Goal: Find specific page/section

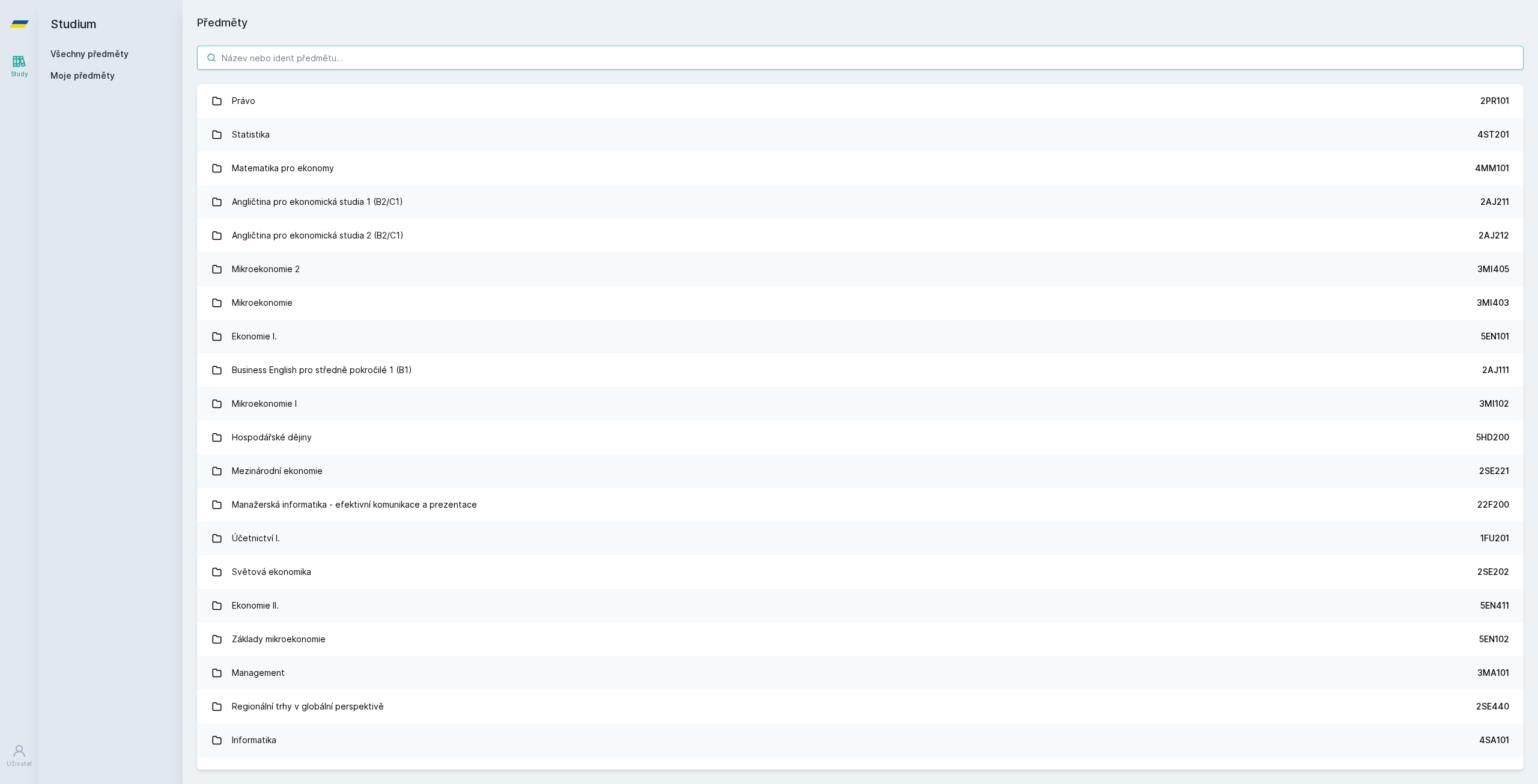
click at [303, 63] on input "search" at bounding box center [860, 58] width 1327 height 24
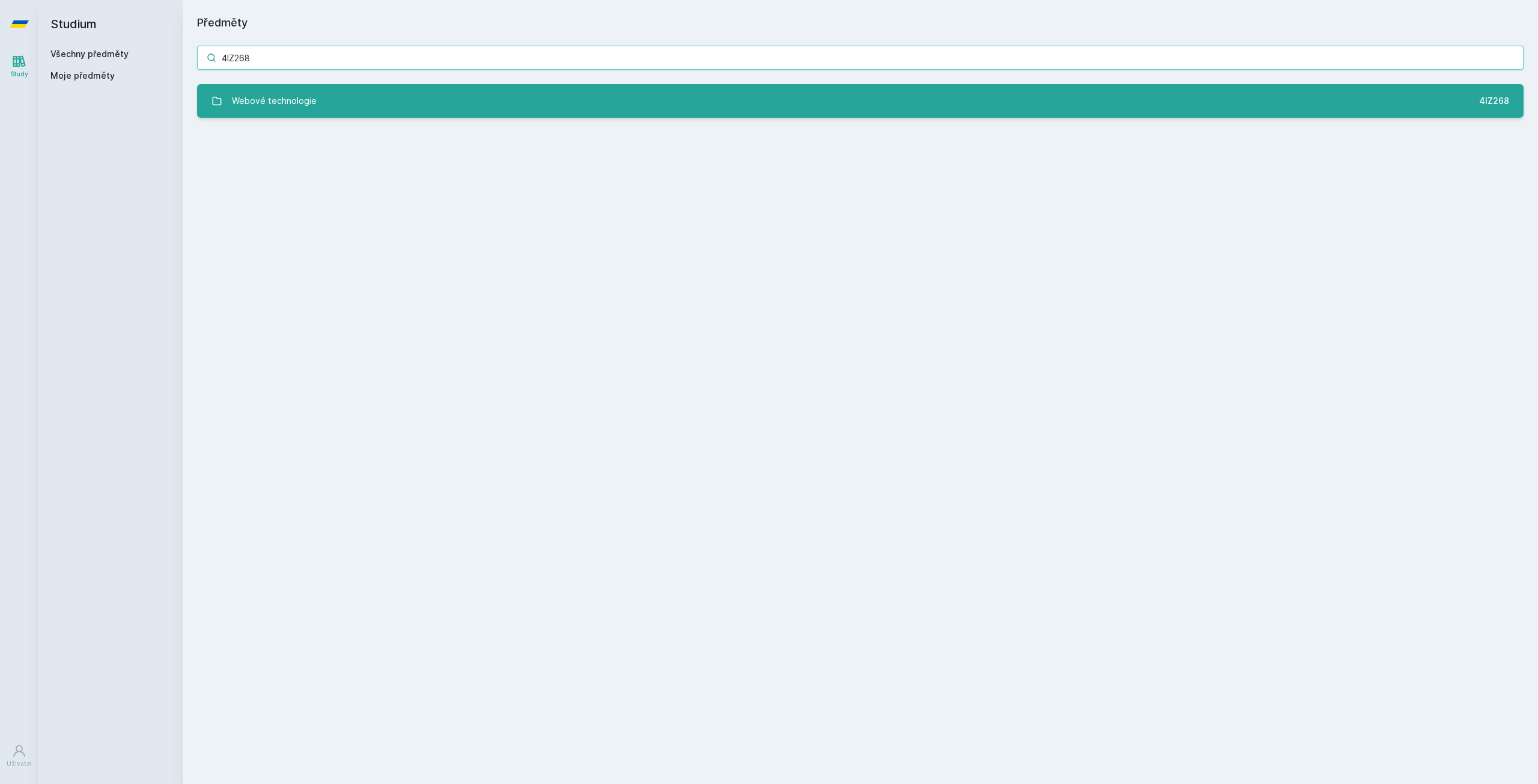
type input "4IZ268"
click at [330, 98] on link "Webové technologie 4IZ268" at bounding box center [860, 101] width 1327 height 33
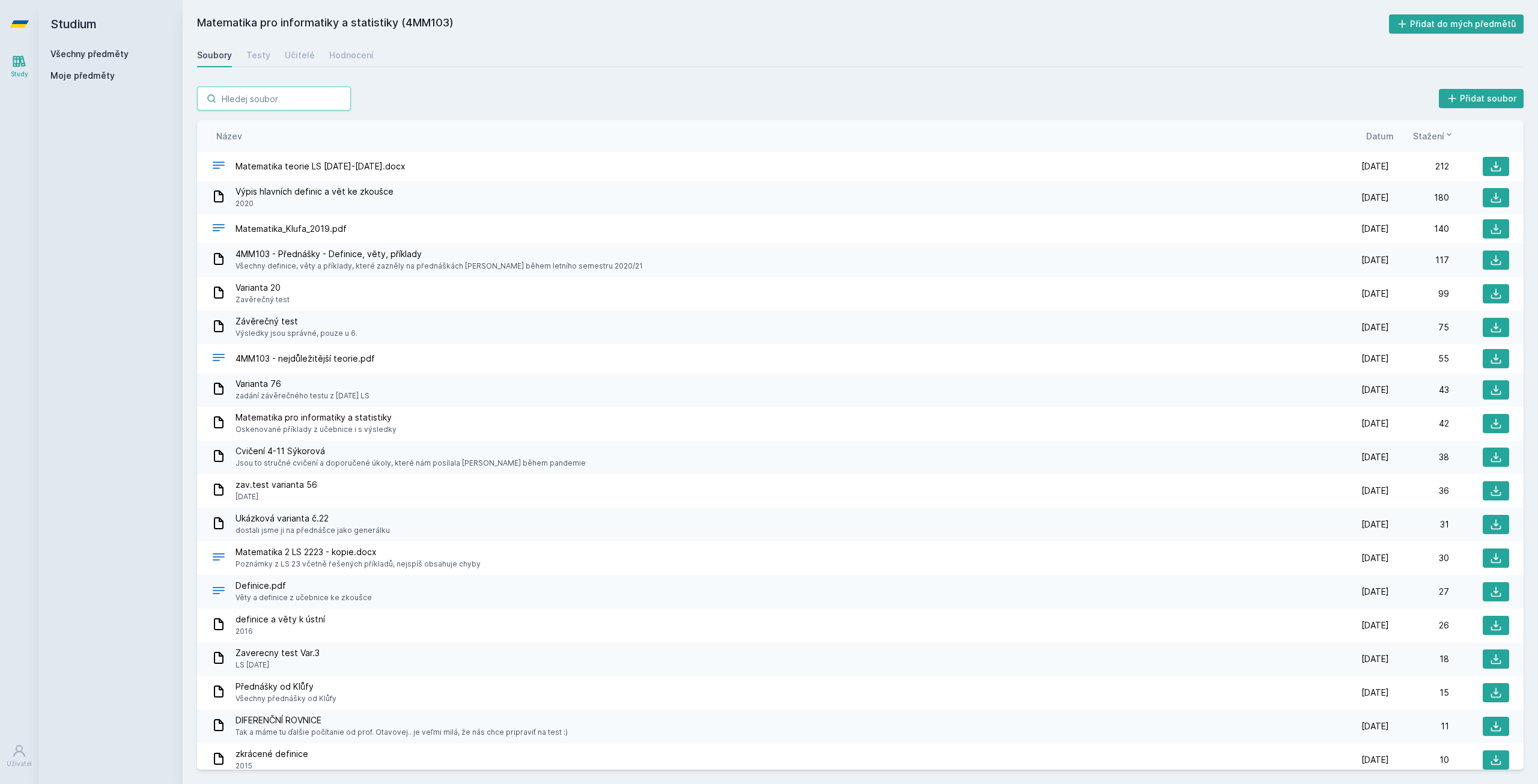
click at [299, 101] on input "search" at bounding box center [274, 98] width 154 height 24
click at [97, 51] on link "Všechny předměty" at bounding box center [90, 54] width 78 height 11
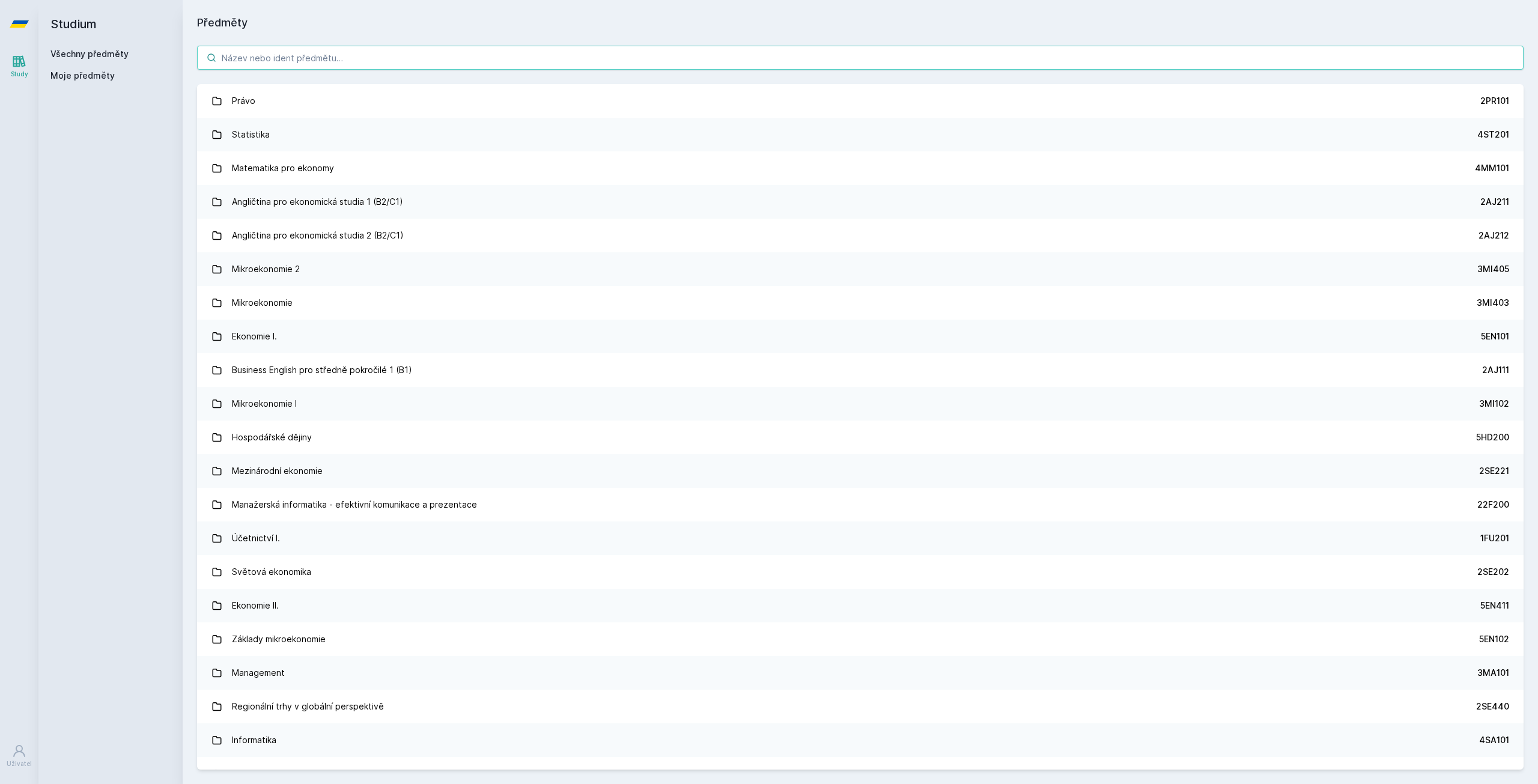
click at [319, 60] on input "search" at bounding box center [860, 58] width 1327 height 24
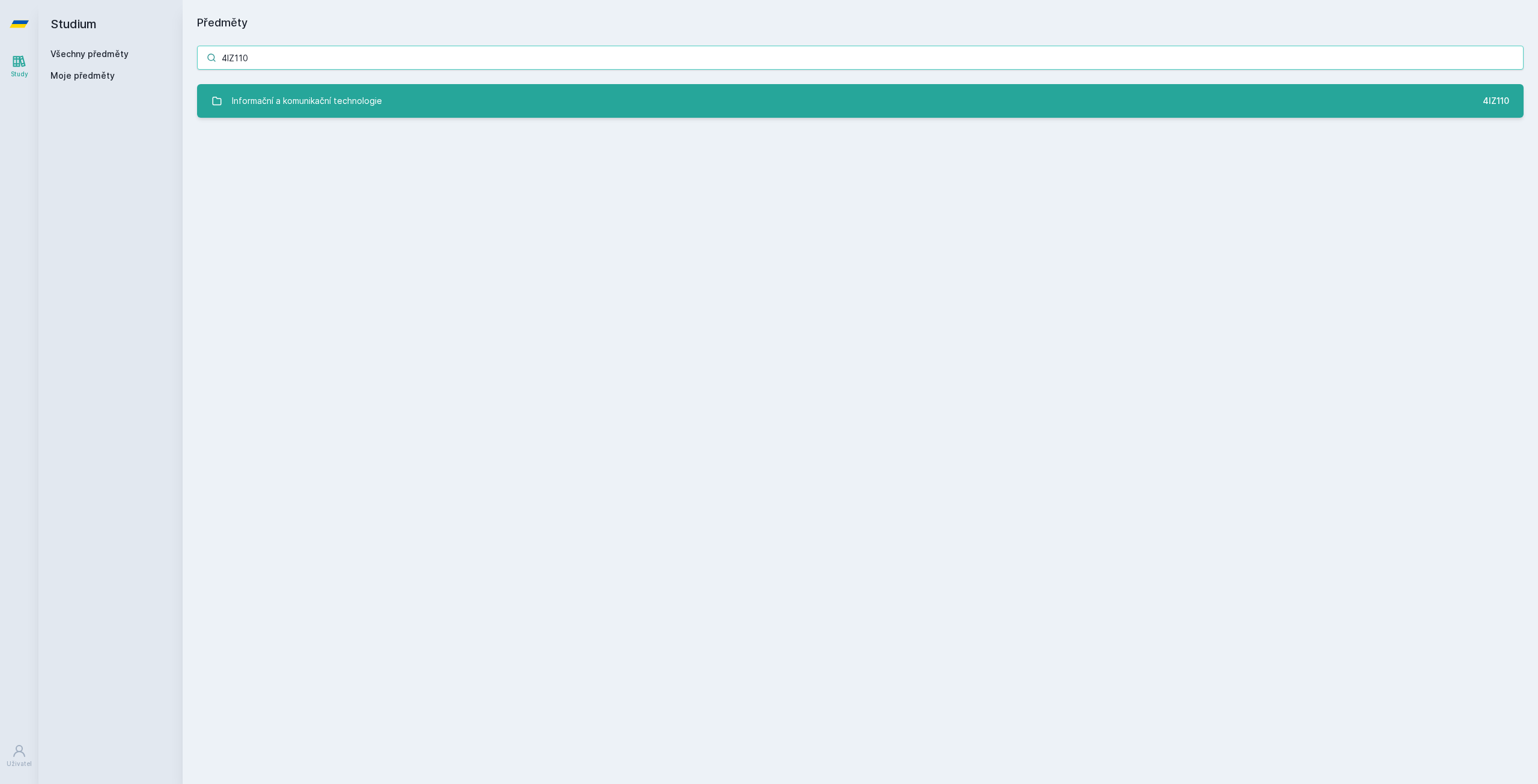
type input "4IZ110"
click at [334, 114] on link "Informační a komunikační technologie 4IZ110" at bounding box center [860, 101] width 1327 height 33
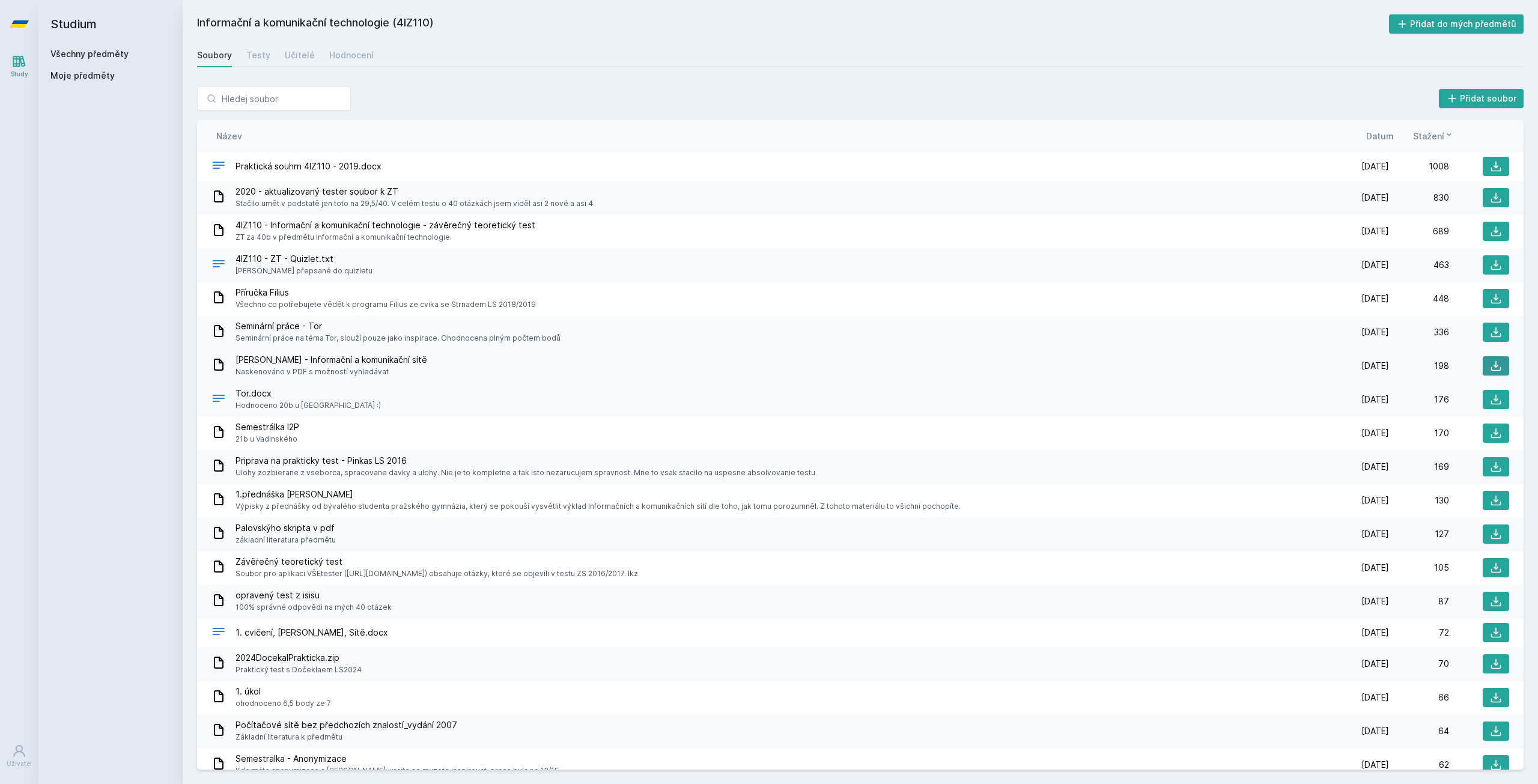
click at [1490, 359] on button at bounding box center [1496, 366] width 27 height 19
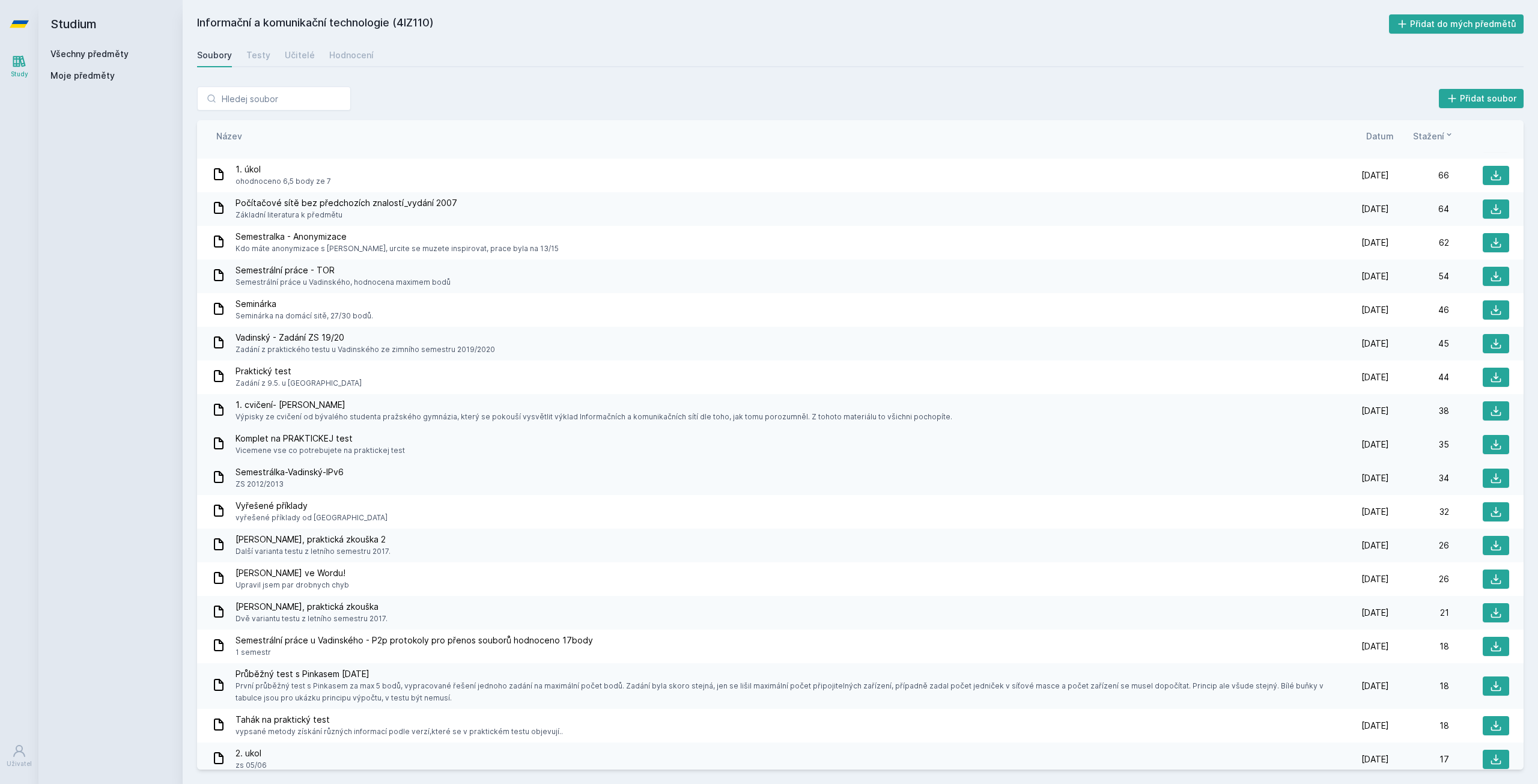
scroll to position [541, 0]
